Goal: Task Accomplishment & Management: Manage account settings

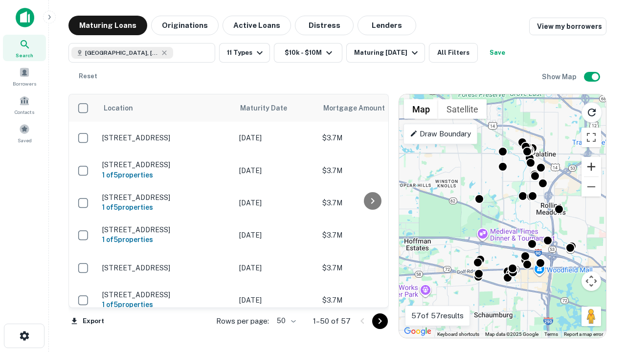
click at [591, 167] on button "Zoom in" at bounding box center [591, 167] width 20 height 20
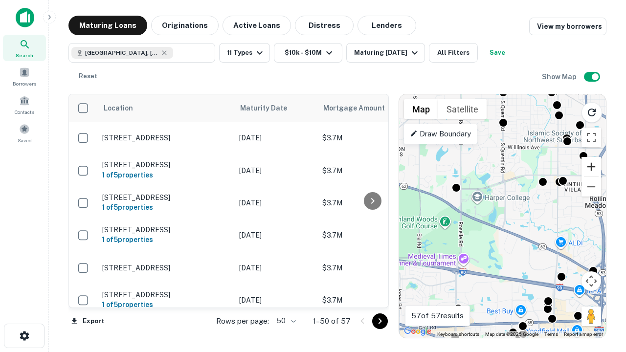
click at [591, 167] on button "Zoom in" at bounding box center [591, 167] width 20 height 20
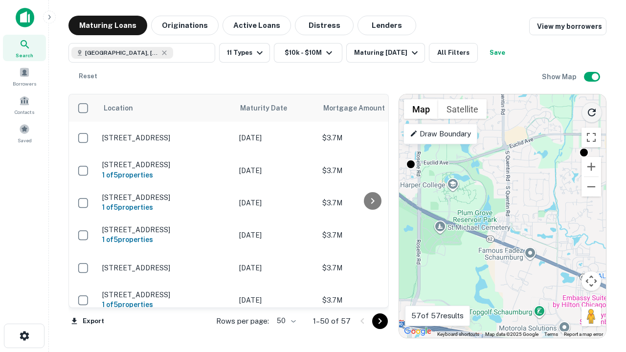
click at [592, 111] on icon "Reload search area" at bounding box center [592, 113] width 12 height 12
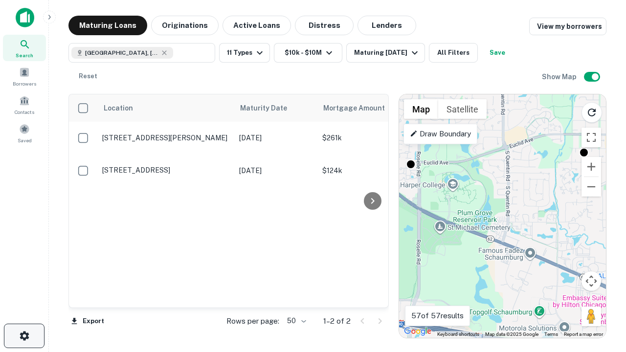
click at [24, 336] on icon "button" at bounding box center [25, 336] width 12 height 12
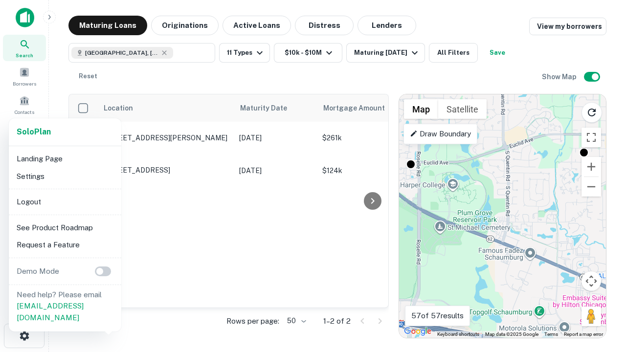
click at [65, 201] on li "Logout" at bounding box center [65, 202] width 105 height 18
